Goal: Information Seeking & Learning: Learn about a topic

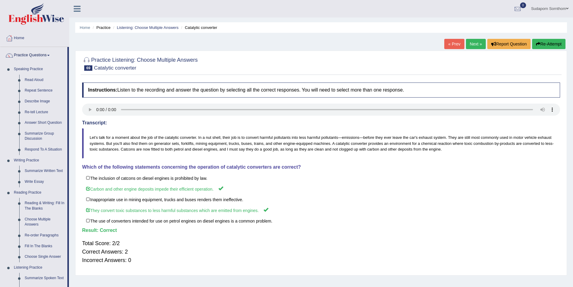
click at [470, 44] on link "Next »" at bounding box center [476, 44] width 20 height 10
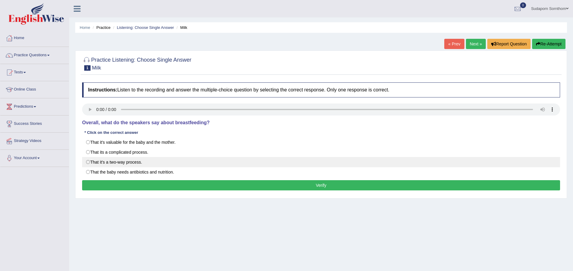
click at [89, 162] on label "That it's a two-way process." at bounding box center [321, 162] width 478 height 10
radio input "true"
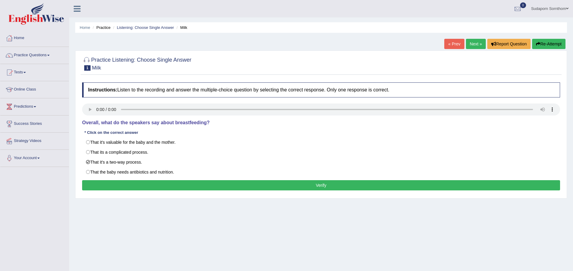
click at [317, 186] on button "Verify" at bounding box center [321, 185] width 478 height 10
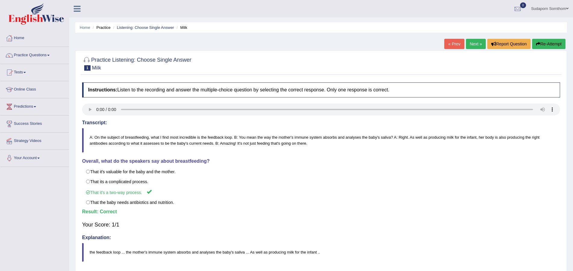
click at [473, 43] on link "Next »" at bounding box center [476, 44] width 20 height 10
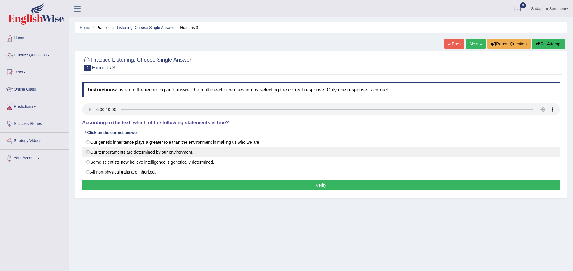
click at [88, 152] on label "Our temperaments are determined by our environment." at bounding box center [321, 152] width 478 height 10
radio input "true"
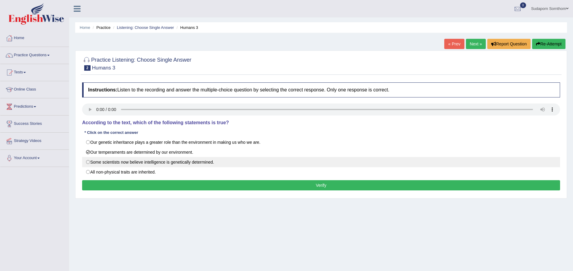
click at [88, 162] on label "Some scientists now believe intelligence is genetically determined." at bounding box center [321, 162] width 478 height 10
radio input "true"
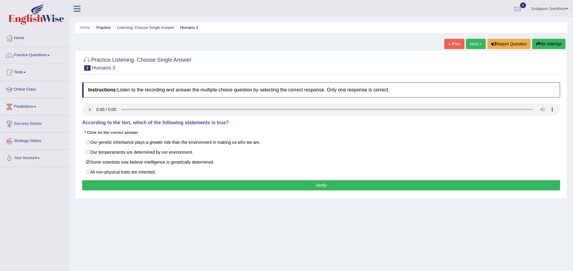
click at [319, 186] on button "Verify" at bounding box center [321, 185] width 478 height 10
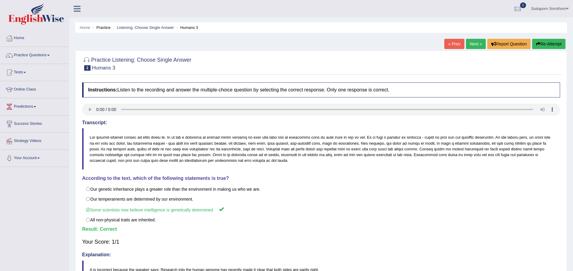
click at [473, 44] on link "Next »" at bounding box center [476, 44] width 20 height 10
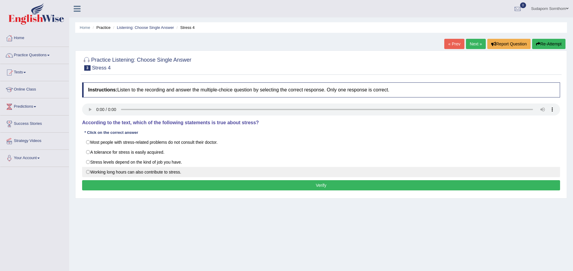
click at [87, 171] on label "Working long hours can also contribute to stress." at bounding box center [321, 172] width 478 height 10
radio input "true"
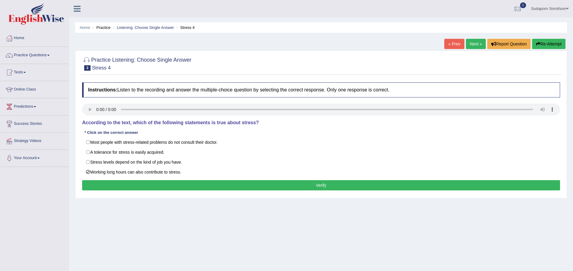
click at [320, 186] on button "Verify" at bounding box center [321, 185] width 478 height 10
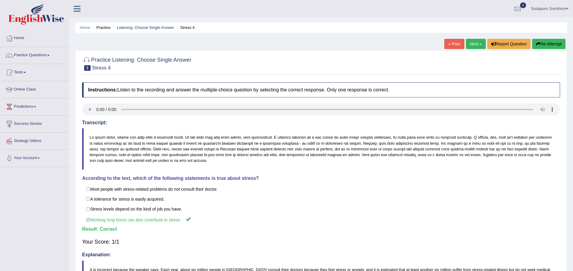
click at [471, 43] on link "Next »" at bounding box center [476, 44] width 20 height 10
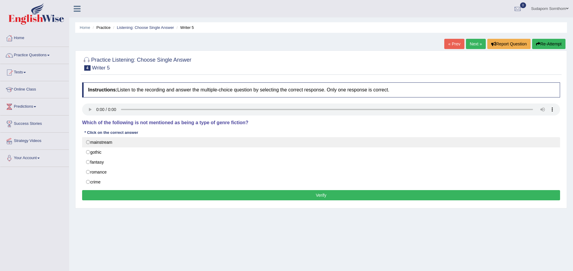
click at [88, 141] on label "mainstream" at bounding box center [321, 142] width 478 height 10
radio input "true"
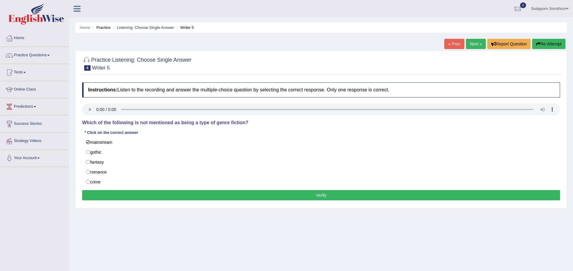
click at [327, 195] on button "Verify" at bounding box center [321, 195] width 478 height 10
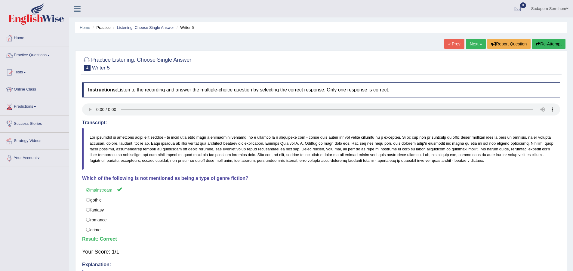
click at [478, 41] on link "Next »" at bounding box center [476, 44] width 20 height 10
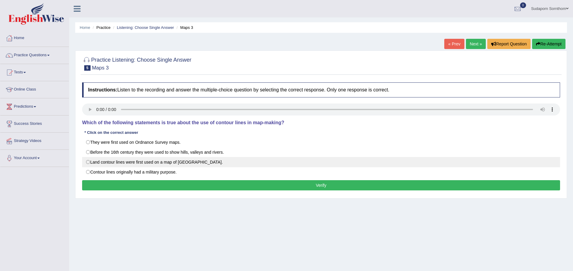
click at [88, 161] on label "Land contour lines were first used on a map of France." at bounding box center [321, 162] width 478 height 10
radio input "true"
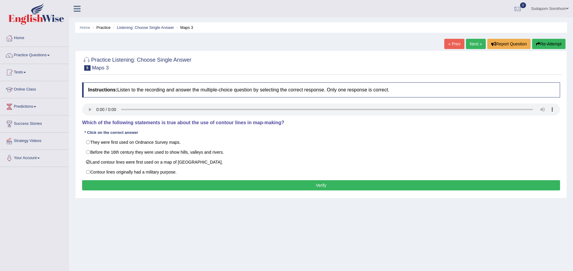
click at [320, 186] on button "Verify" at bounding box center [321, 185] width 478 height 10
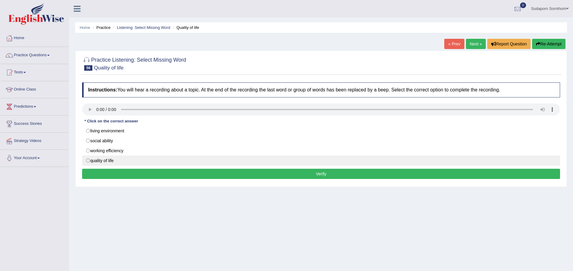
click at [89, 161] on label "quality of life" at bounding box center [321, 160] width 478 height 10
radio input "true"
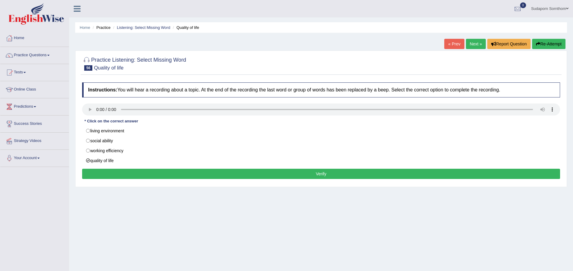
click at [321, 174] on button "Verify" at bounding box center [321, 174] width 478 height 10
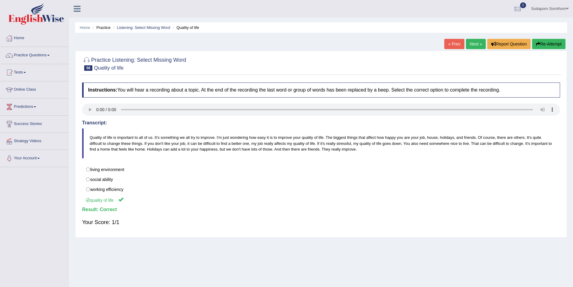
click at [470, 44] on link "Next »" at bounding box center [476, 44] width 20 height 10
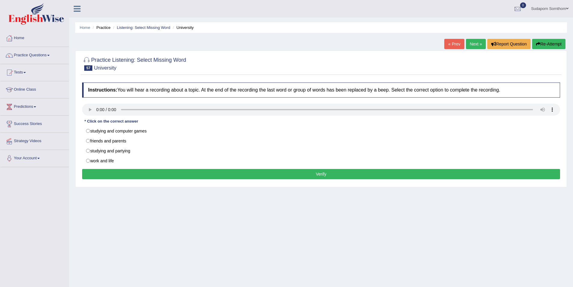
click at [545, 8] on link "Sudaporn Sornthom" at bounding box center [549, 8] width 46 height 16
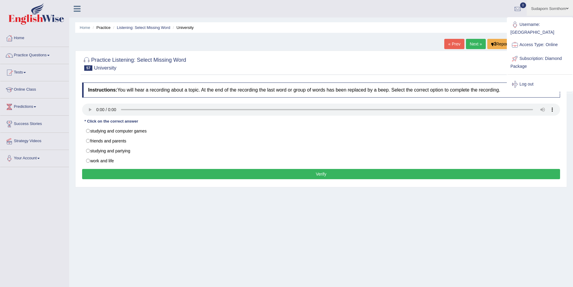
click at [478, 224] on div "Home Practice Listening: Select Missing Word University « Prev Next » Report Qu…" at bounding box center [321, 150] width 504 height 301
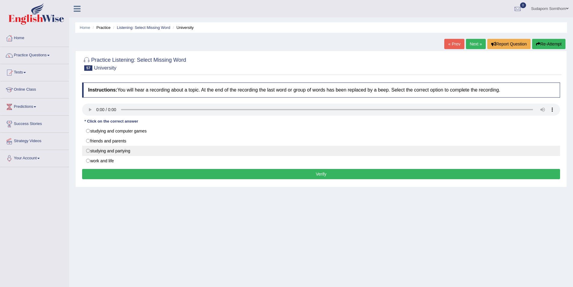
click at [88, 150] on label "studying and partying" at bounding box center [321, 151] width 478 height 10
radio input "true"
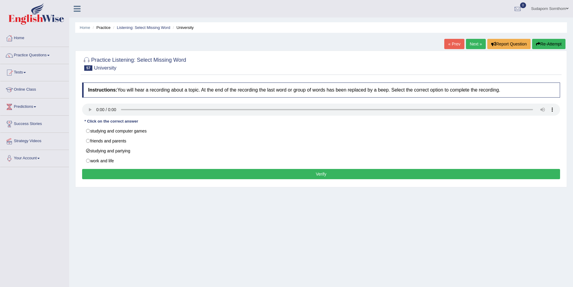
click at [327, 173] on button "Verify" at bounding box center [321, 174] width 478 height 10
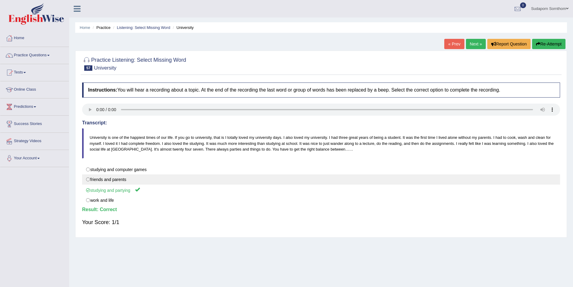
click at [473, 178] on label "friends and parents" at bounding box center [321, 179] width 478 height 10
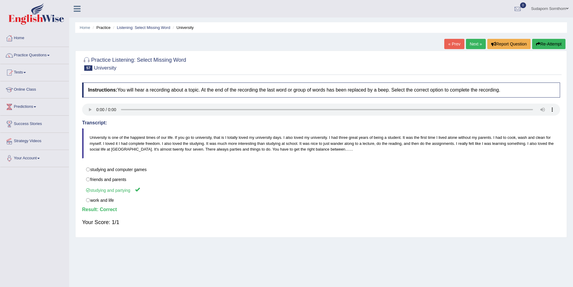
click at [471, 44] on link "Next »" at bounding box center [476, 44] width 20 height 10
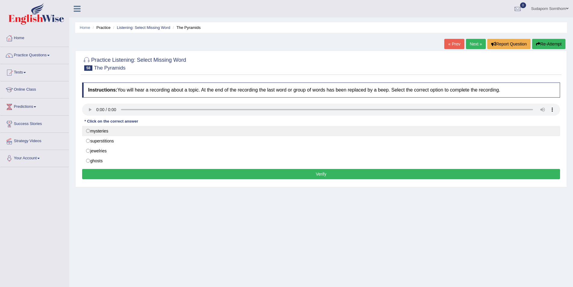
click at [88, 130] on label "mysteries" at bounding box center [321, 131] width 478 height 10
radio input "true"
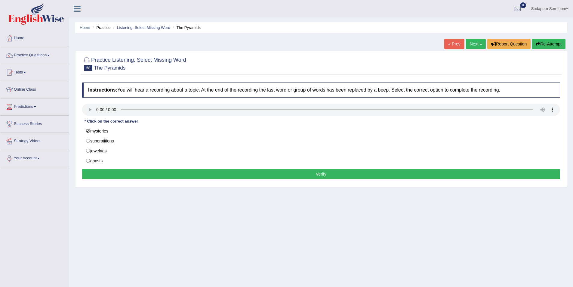
click at [317, 173] on button "Verify" at bounding box center [321, 174] width 478 height 10
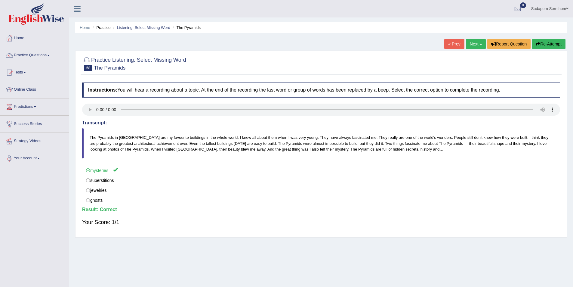
click at [473, 45] on link "Next »" at bounding box center [476, 44] width 20 height 10
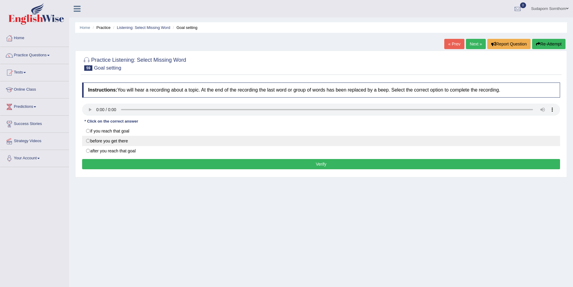
click at [88, 140] on label "before you get there" at bounding box center [321, 141] width 478 height 10
radio input "true"
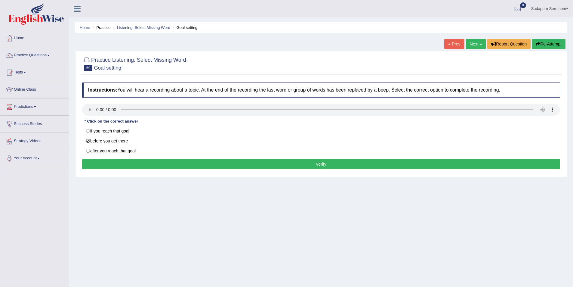
click at [308, 162] on button "Verify" at bounding box center [321, 164] width 478 height 10
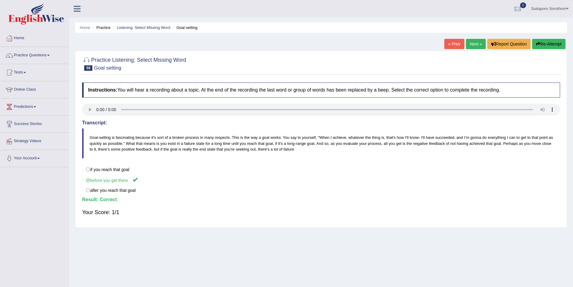
click at [472, 43] on link "Next »" at bounding box center [476, 44] width 20 height 10
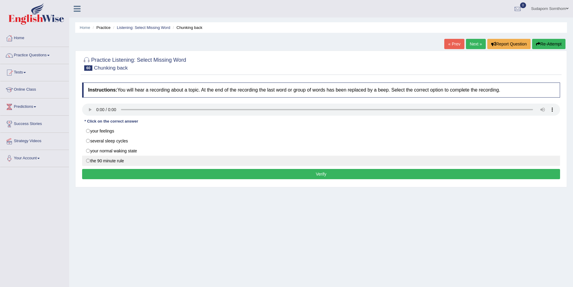
click at [87, 160] on label "the 90 minute rule" at bounding box center [321, 160] width 478 height 10
radio input "true"
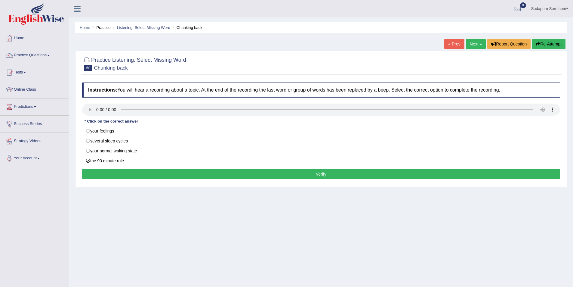
click at [335, 174] on button "Verify" at bounding box center [321, 174] width 478 height 10
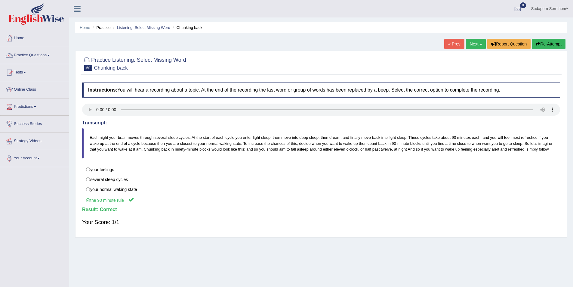
click at [473, 45] on link "Next »" at bounding box center [476, 44] width 20 height 10
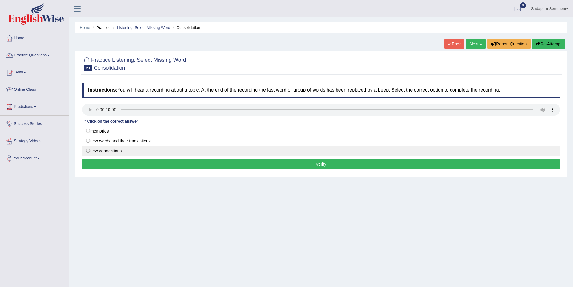
click at [89, 150] on label "new connections" at bounding box center [321, 151] width 478 height 10
radio input "true"
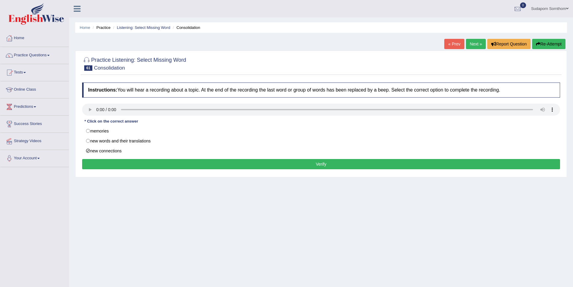
click at [321, 163] on button "Verify" at bounding box center [321, 164] width 478 height 10
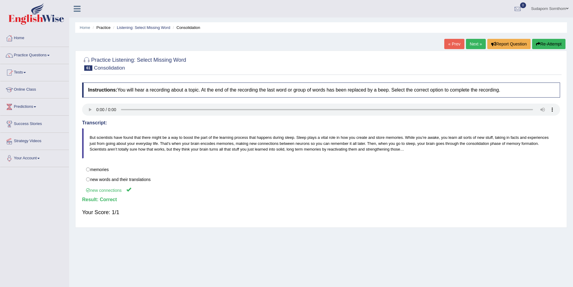
click at [472, 44] on link "Next »" at bounding box center [476, 44] width 20 height 10
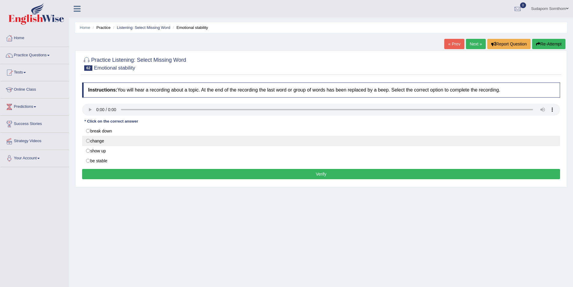
click at [87, 140] on label "change" at bounding box center [321, 141] width 478 height 10
radio input "true"
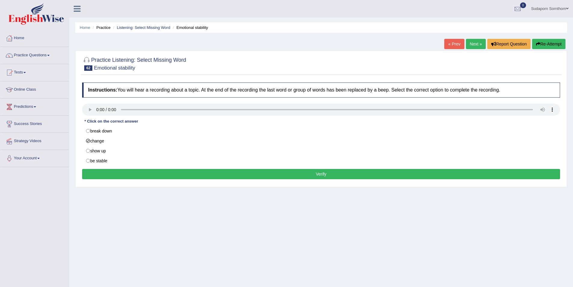
click at [314, 173] on button "Verify" at bounding box center [321, 174] width 478 height 10
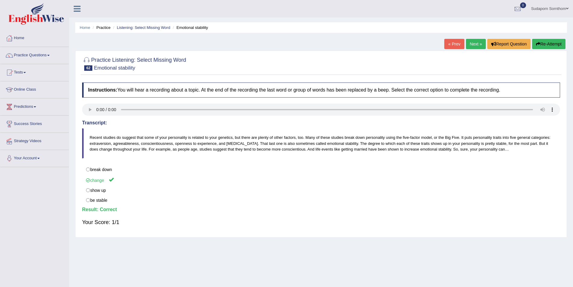
click at [471, 44] on link "Next »" at bounding box center [476, 44] width 20 height 10
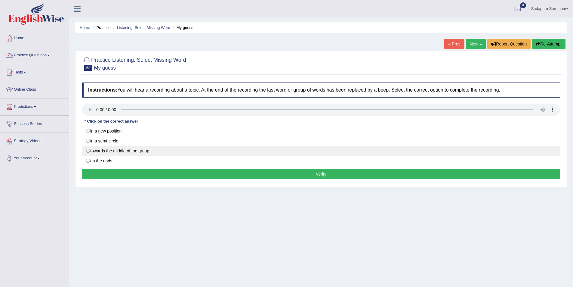
click at [87, 150] on label "towards the middle of the group" at bounding box center [321, 151] width 478 height 10
radio input "true"
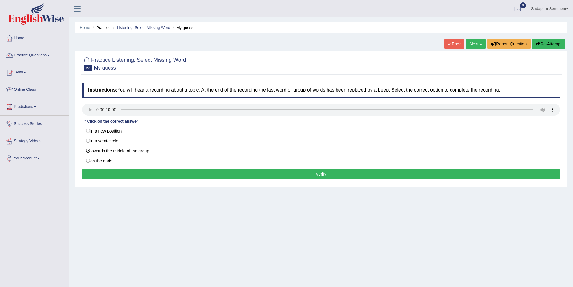
click at [320, 173] on button "Verify" at bounding box center [321, 174] width 478 height 10
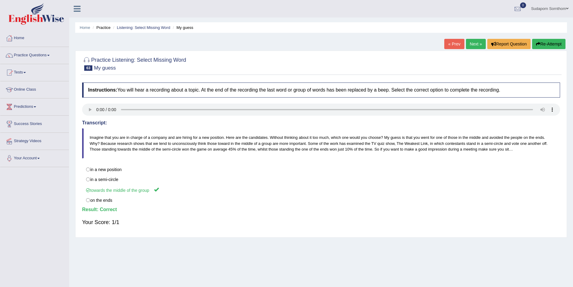
click at [475, 43] on link "Next »" at bounding box center [476, 44] width 20 height 10
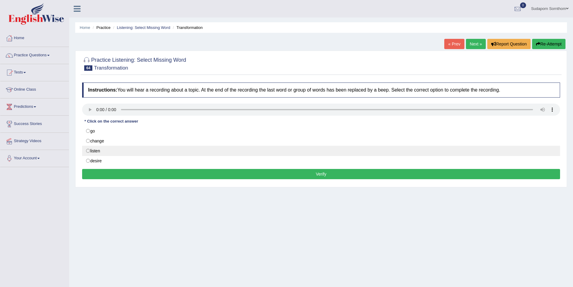
click at [88, 150] on label "listen" at bounding box center [321, 151] width 478 height 10
radio input "true"
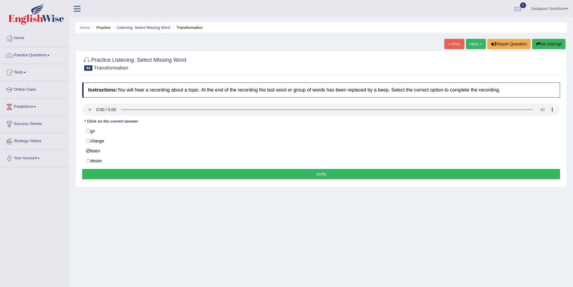
click at [313, 171] on button "Verify" at bounding box center [321, 174] width 478 height 10
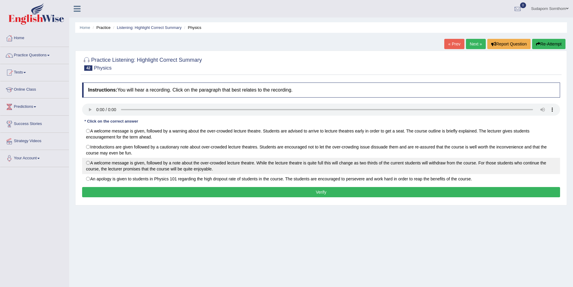
click at [88, 162] on label "A welcome message is given, followed by a note about the over-crowded lecture t…" at bounding box center [321, 166] width 478 height 16
radio input "true"
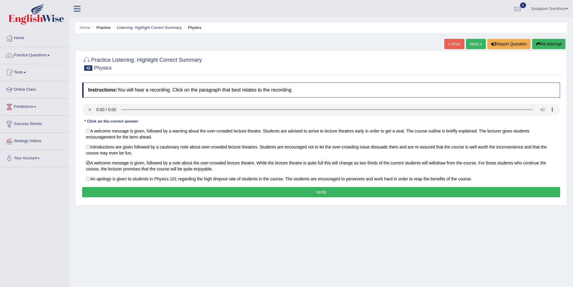
click at [298, 194] on button "Verify" at bounding box center [321, 192] width 478 height 10
